Goal: Information Seeking & Learning: Learn about a topic

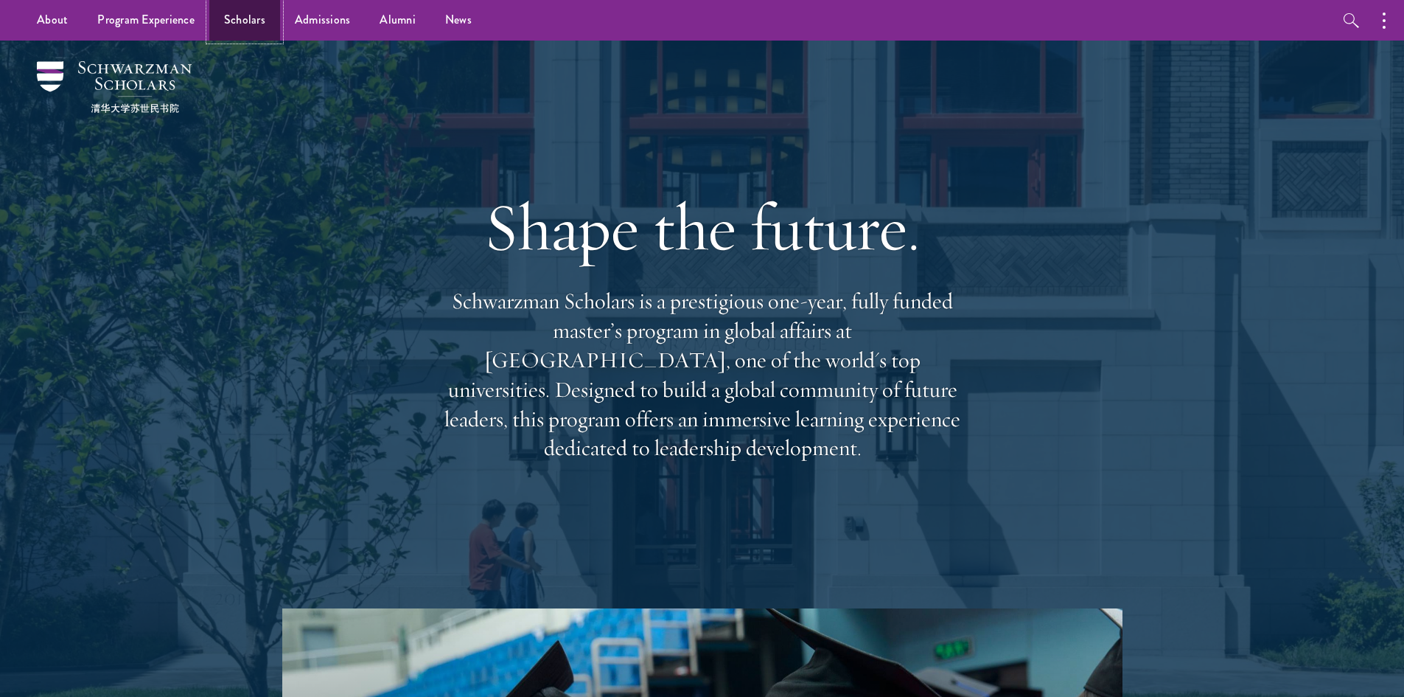
click at [247, 38] on link "Scholars" at bounding box center [244, 20] width 71 height 41
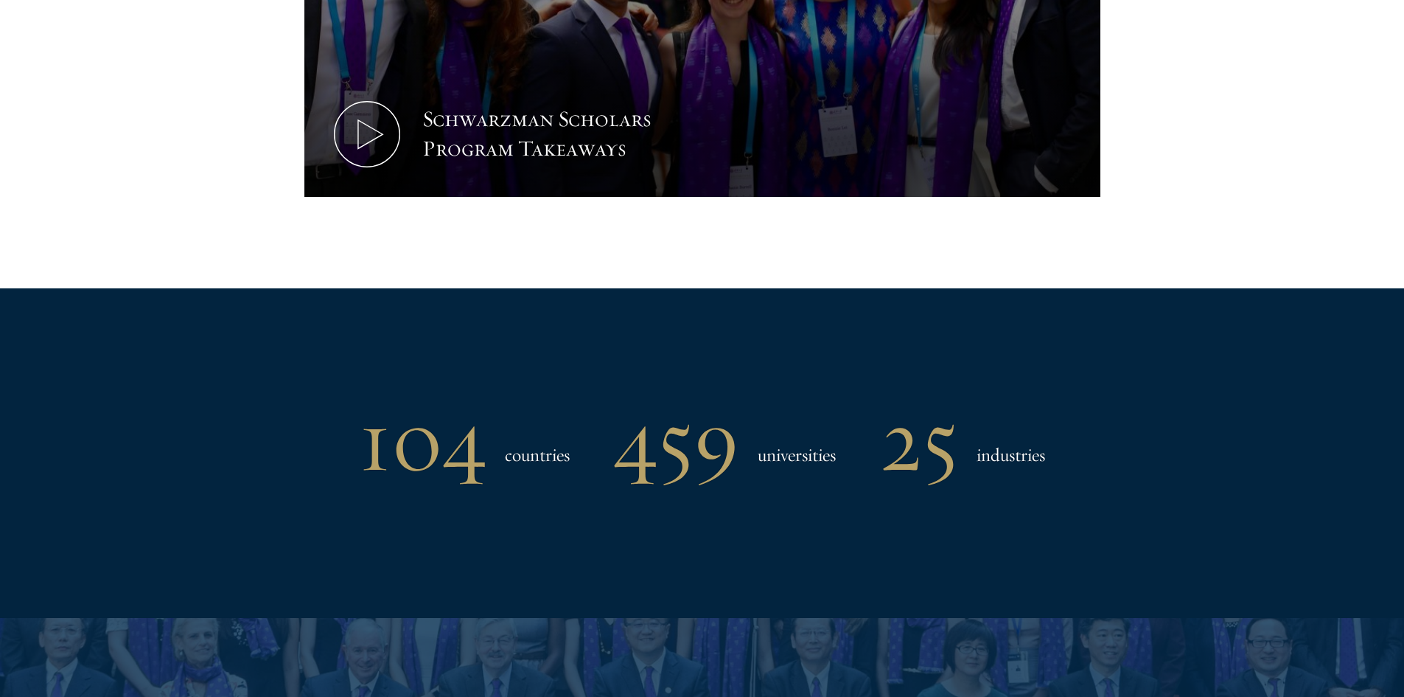
scroll to position [1548, 0]
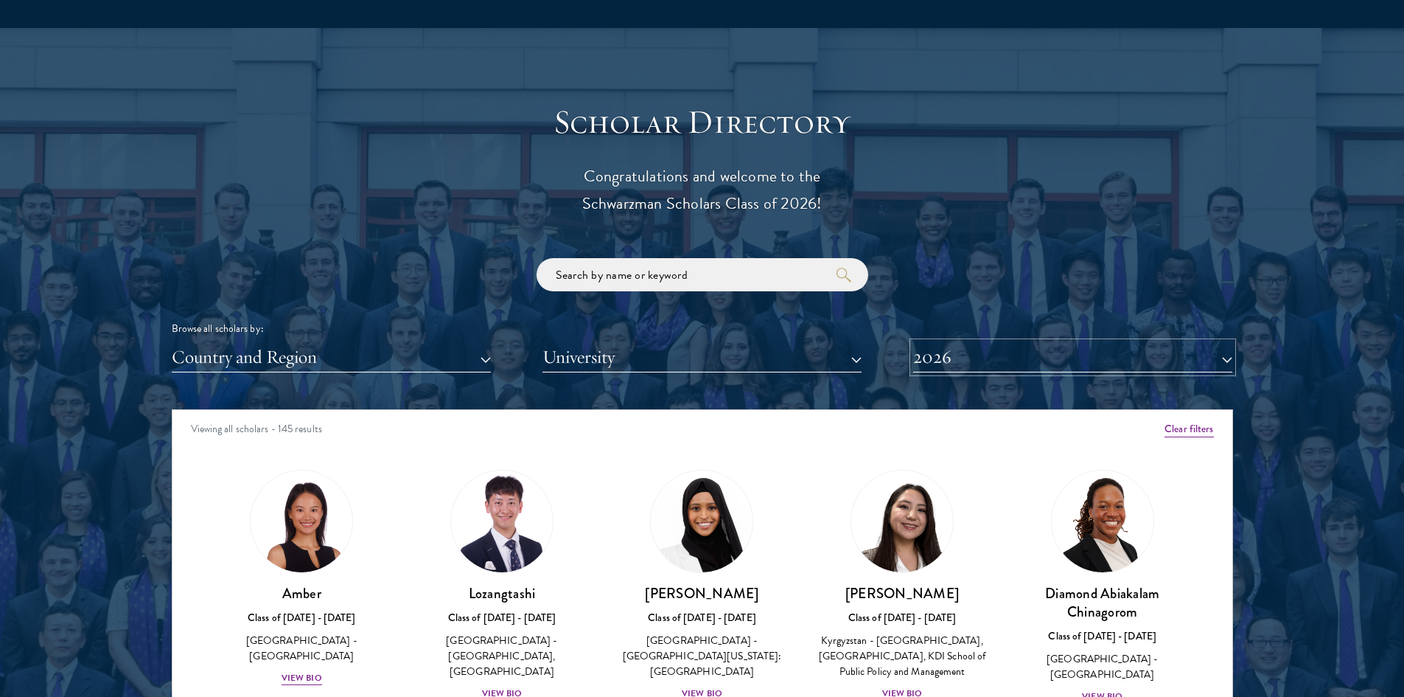
click at [983, 366] on button "2026" at bounding box center [1072, 357] width 319 height 30
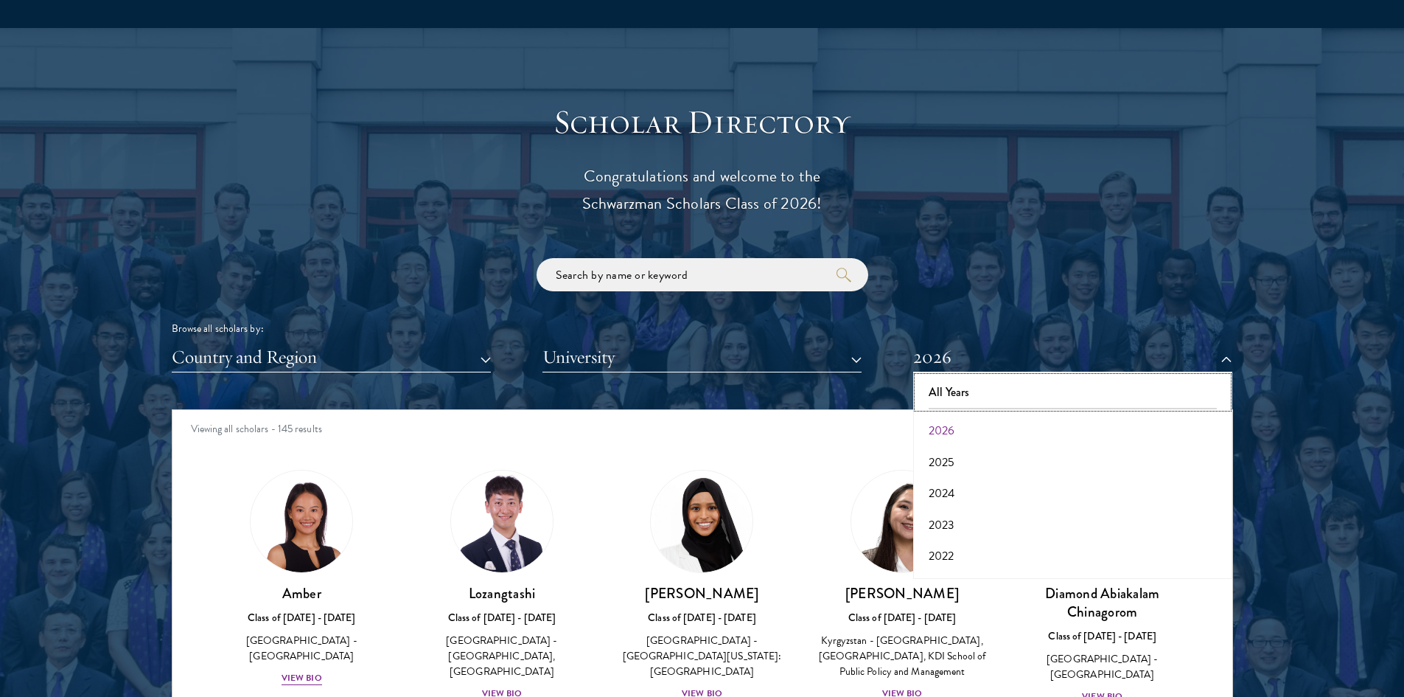
click at [972, 391] on button "All Years" at bounding box center [1073, 392] width 310 height 31
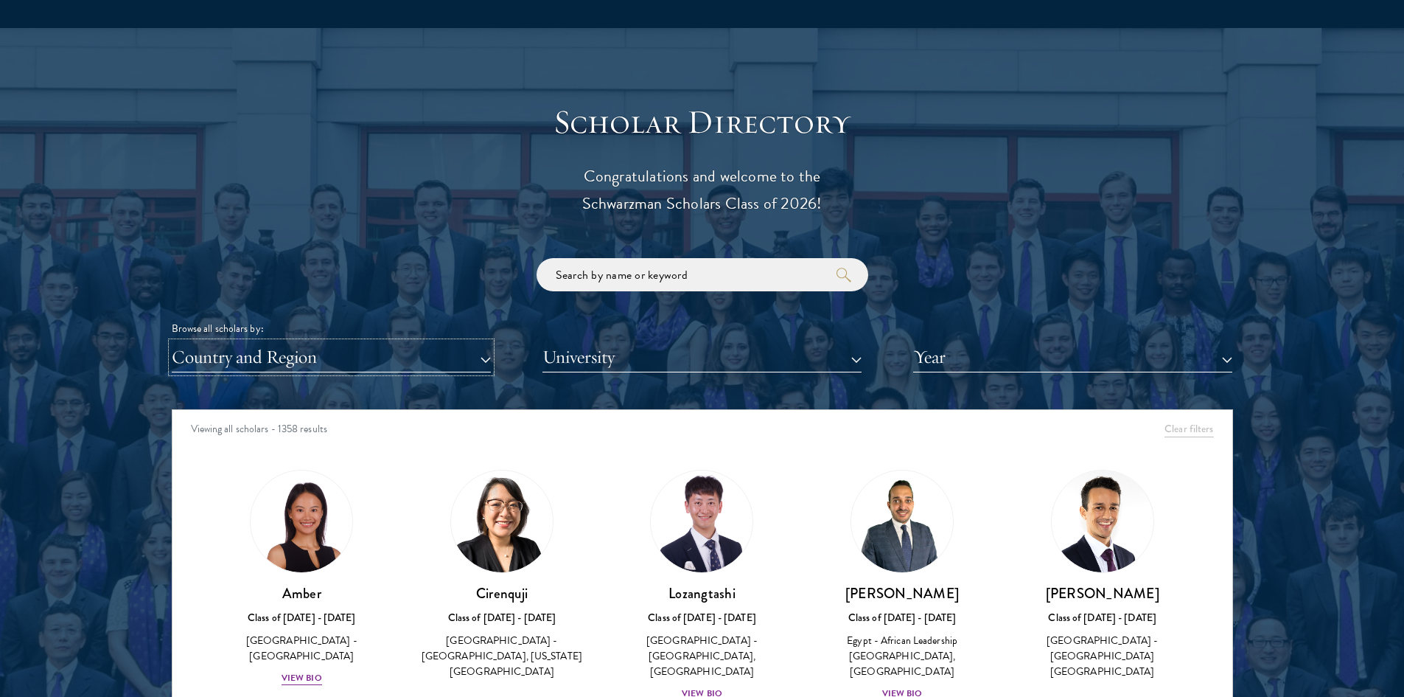
click at [348, 365] on button "Country and Region" at bounding box center [331, 357] width 319 height 30
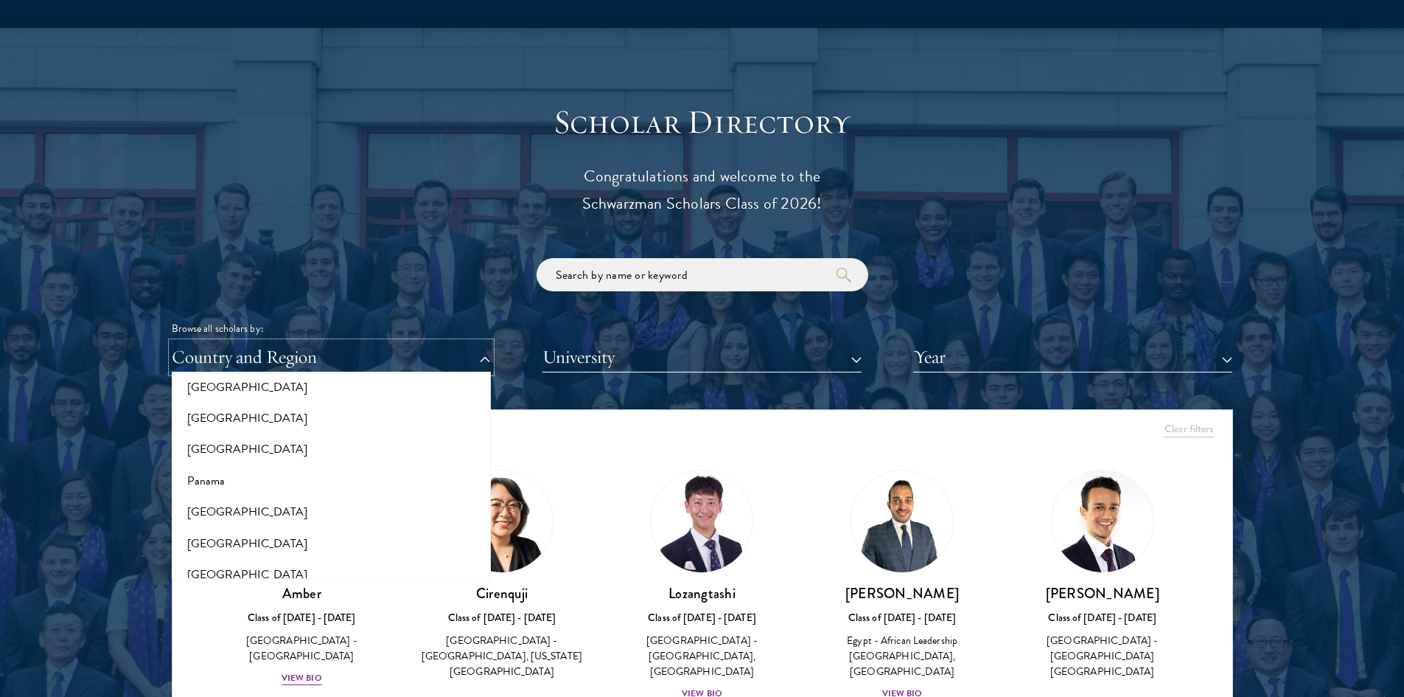
scroll to position [2211, 0]
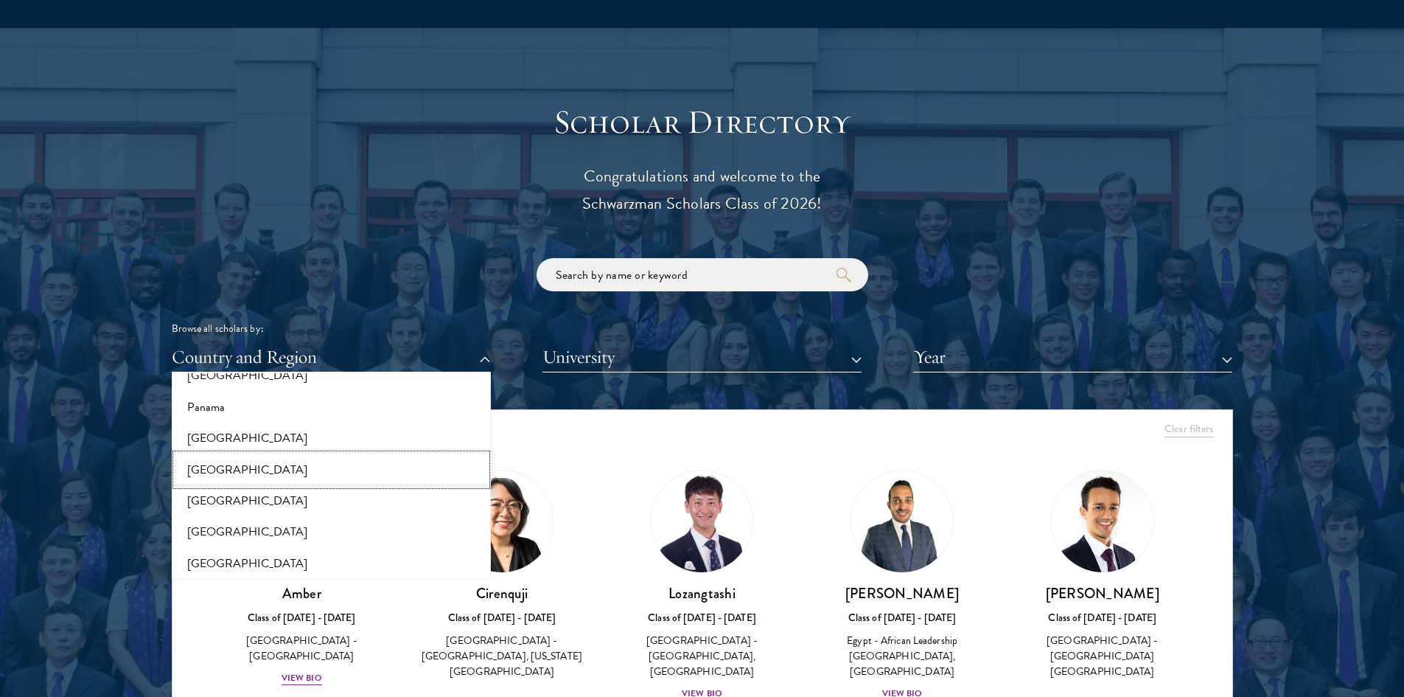
click at [229, 470] on button "[GEOGRAPHIC_DATA]" at bounding box center [331, 469] width 310 height 31
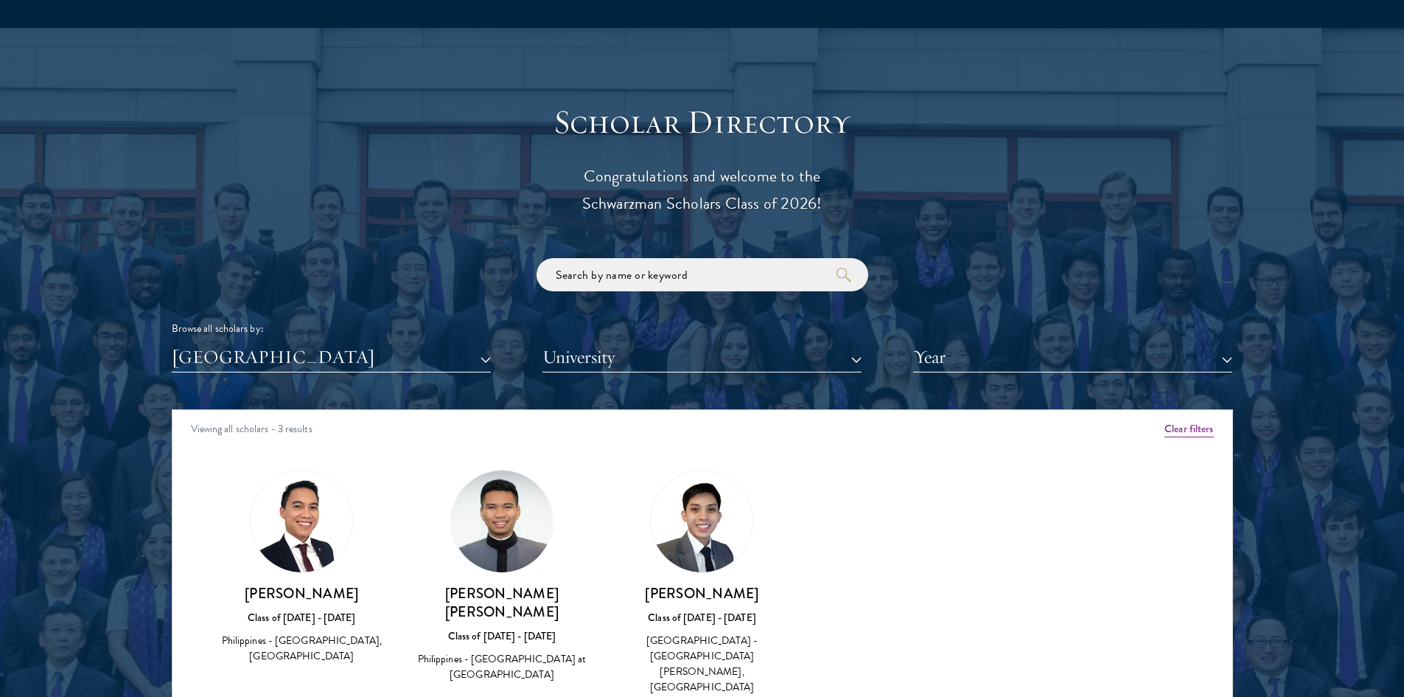
scroll to position [1769, 0]
